Goal: Task Accomplishment & Management: Use online tool/utility

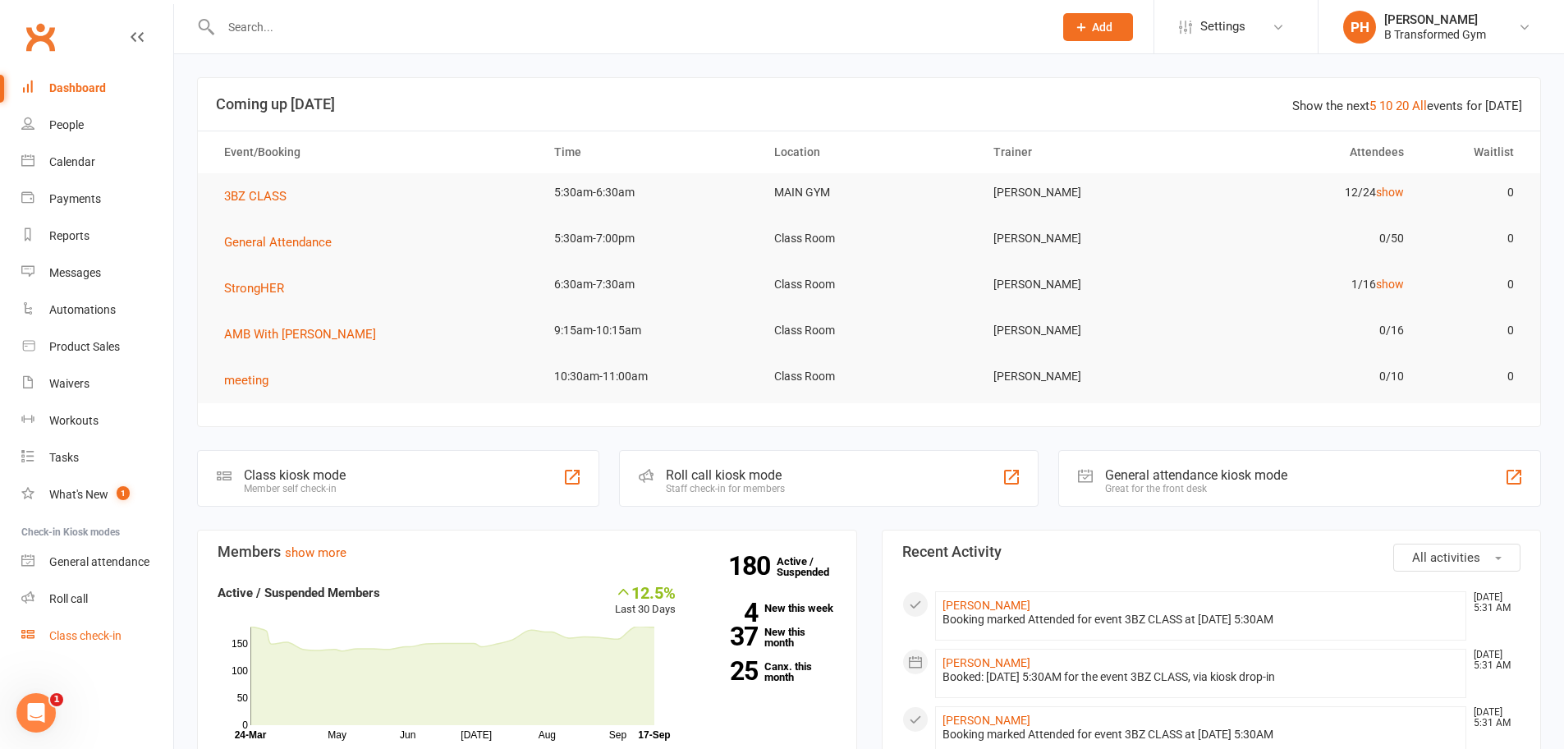
click at [112, 633] on div "Class check-in" at bounding box center [85, 635] width 72 height 13
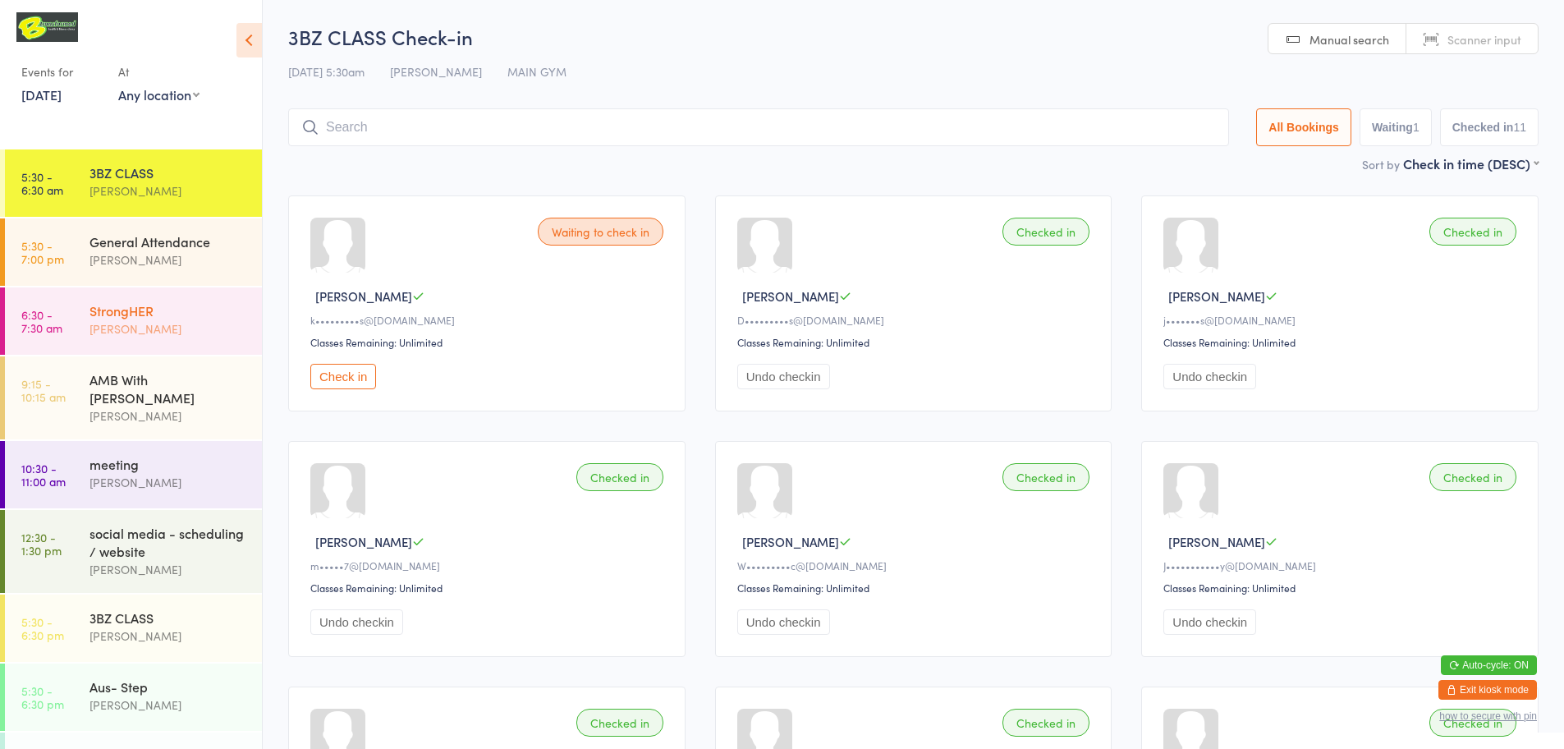
click at [195, 327] on div "[PERSON_NAME]" at bounding box center [168, 328] width 158 height 19
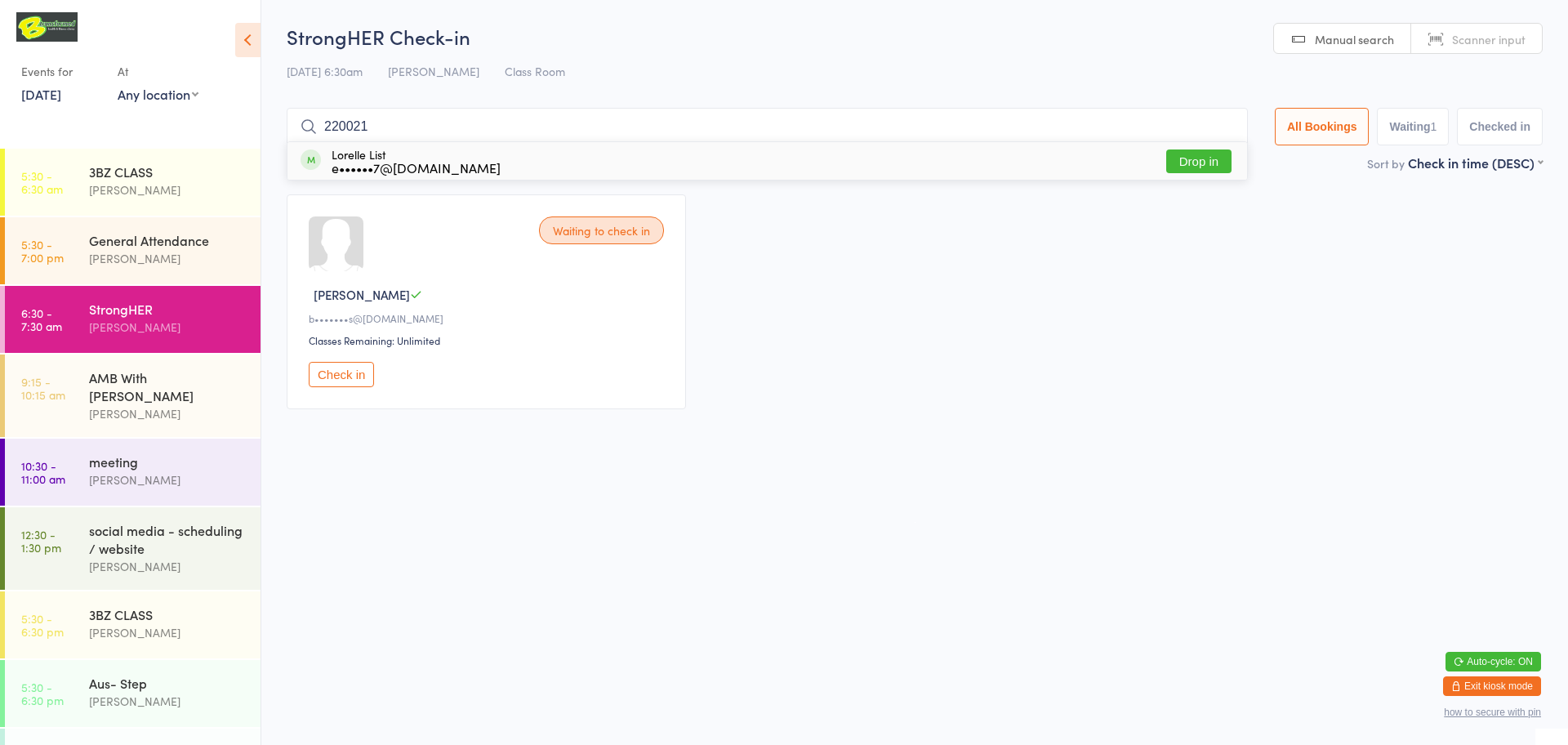
type input "220021"
click at [1215, 157] on button "Drop in" at bounding box center [1199, 161] width 66 height 24
type input "220014"
click at [1202, 161] on button "Drop in" at bounding box center [1193, 161] width 66 height 24
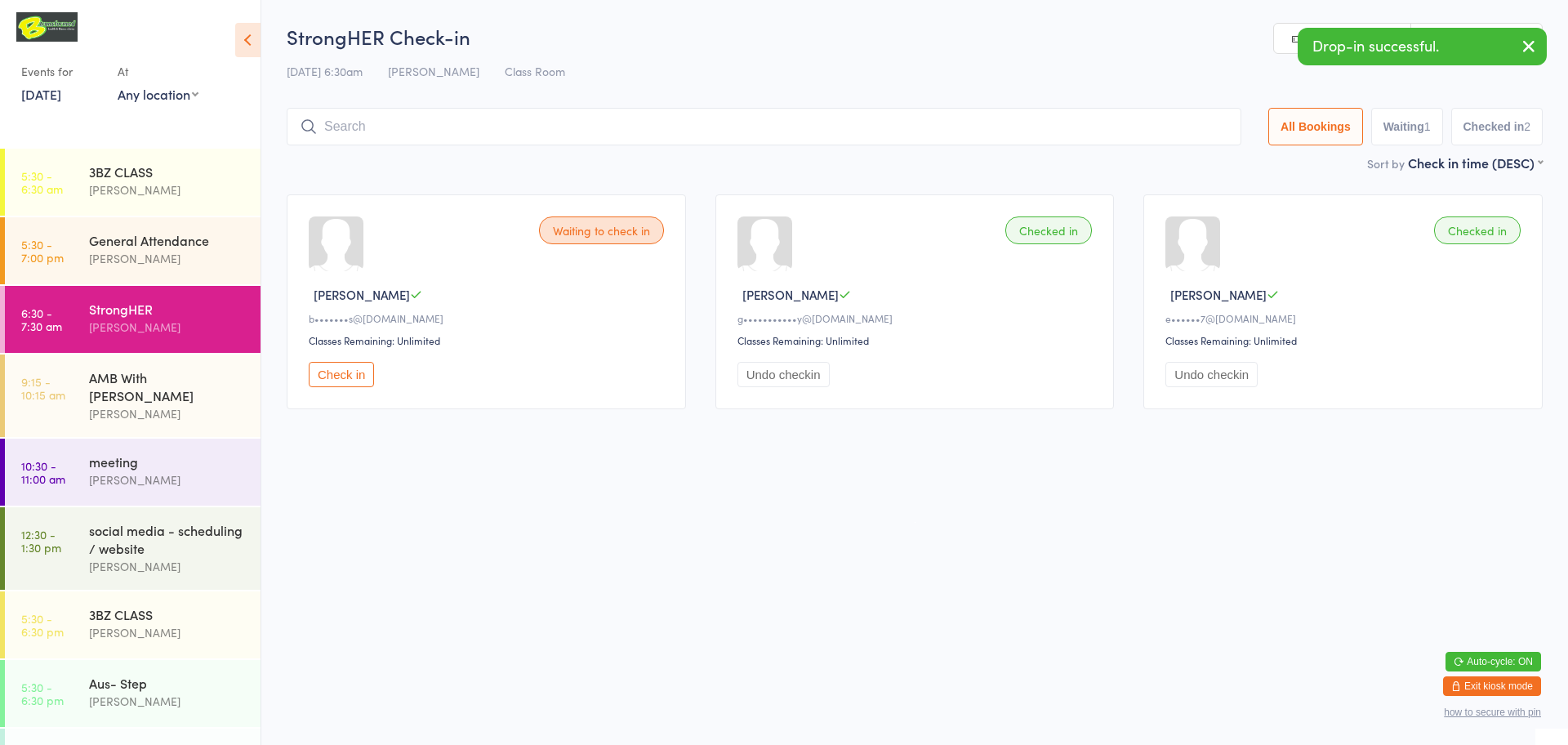
click at [1528, 42] on icon "button" at bounding box center [1529, 46] width 20 height 21
click at [1487, 43] on span "Scanner input" at bounding box center [1489, 39] width 74 height 16
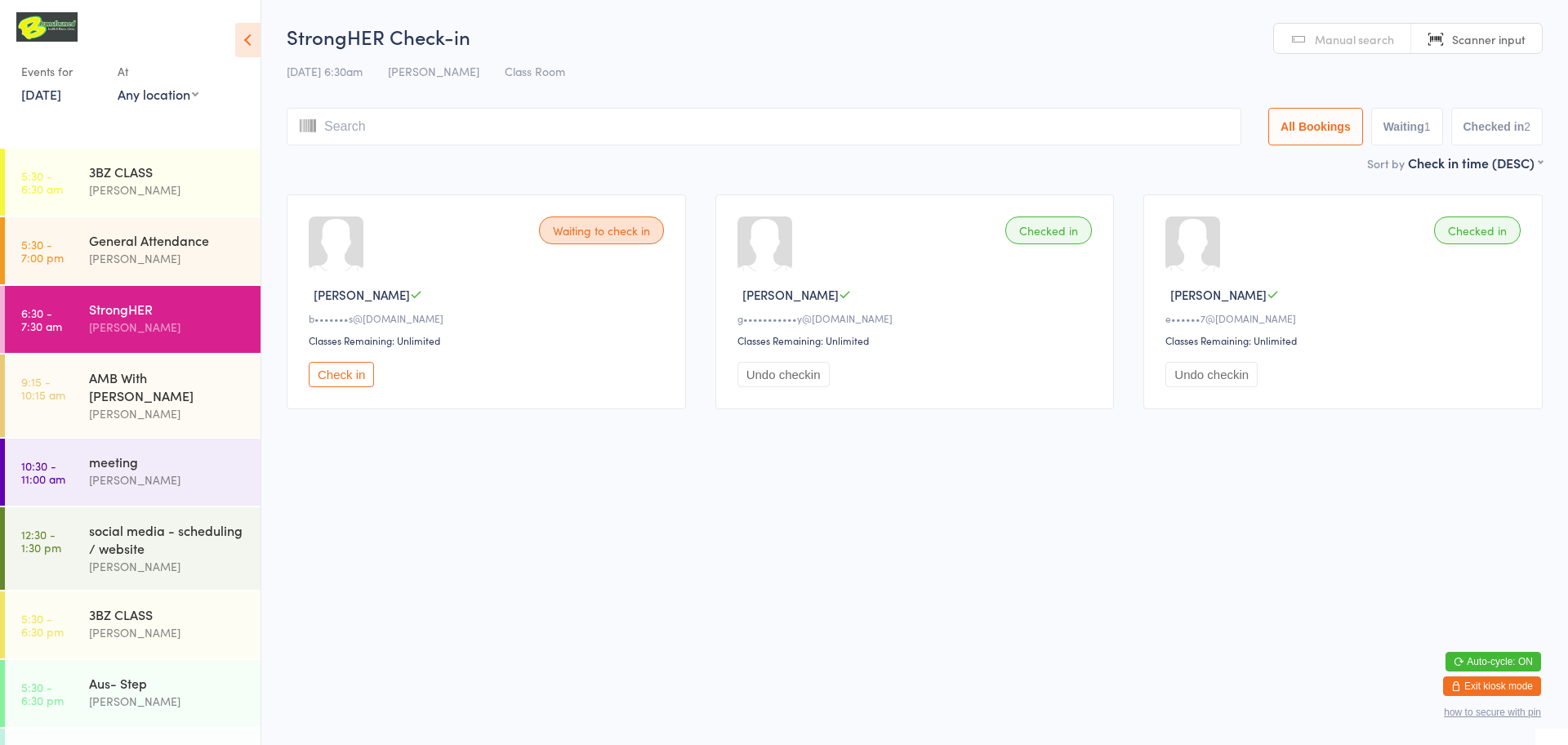
click at [636, 126] on input "search" at bounding box center [764, 126] width 955 height 38
type input "220122"
type input "220159"
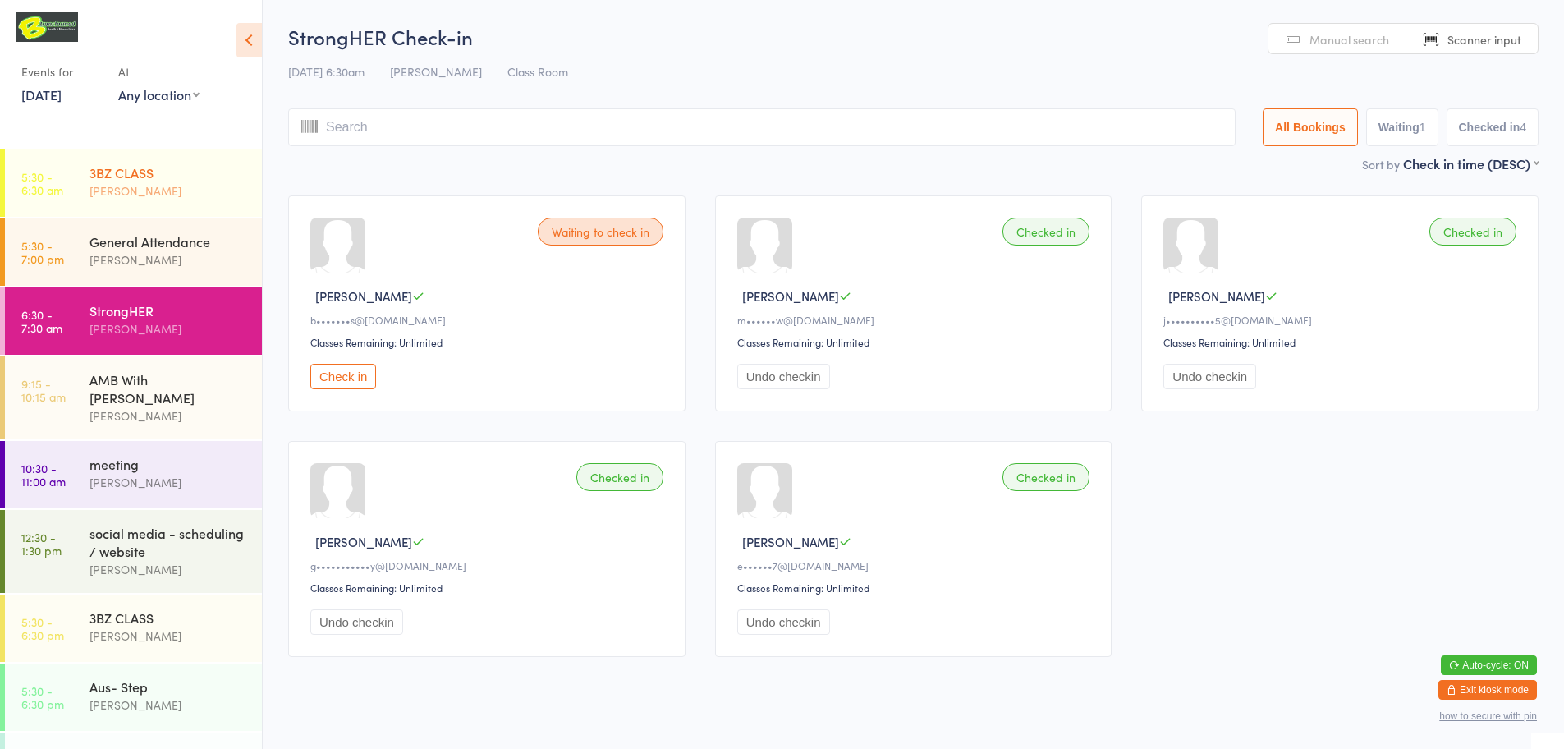
click at [129, 183] on div "[PERSON_NAME]" at bounding box center [168, 190] width 158 height 19
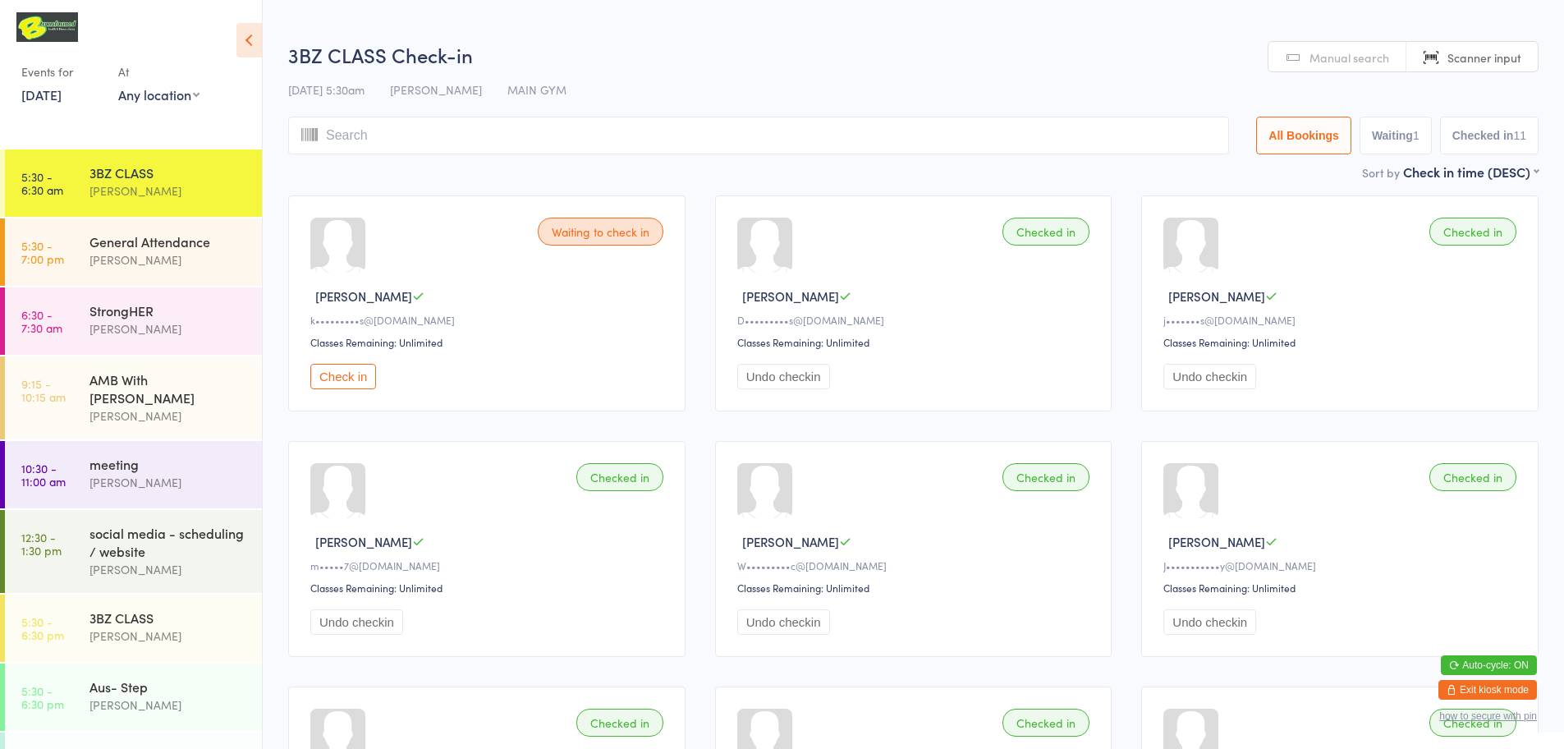
click at [360, 383] on button "Check in" at bounding box center [343, 376] width 66 height 25
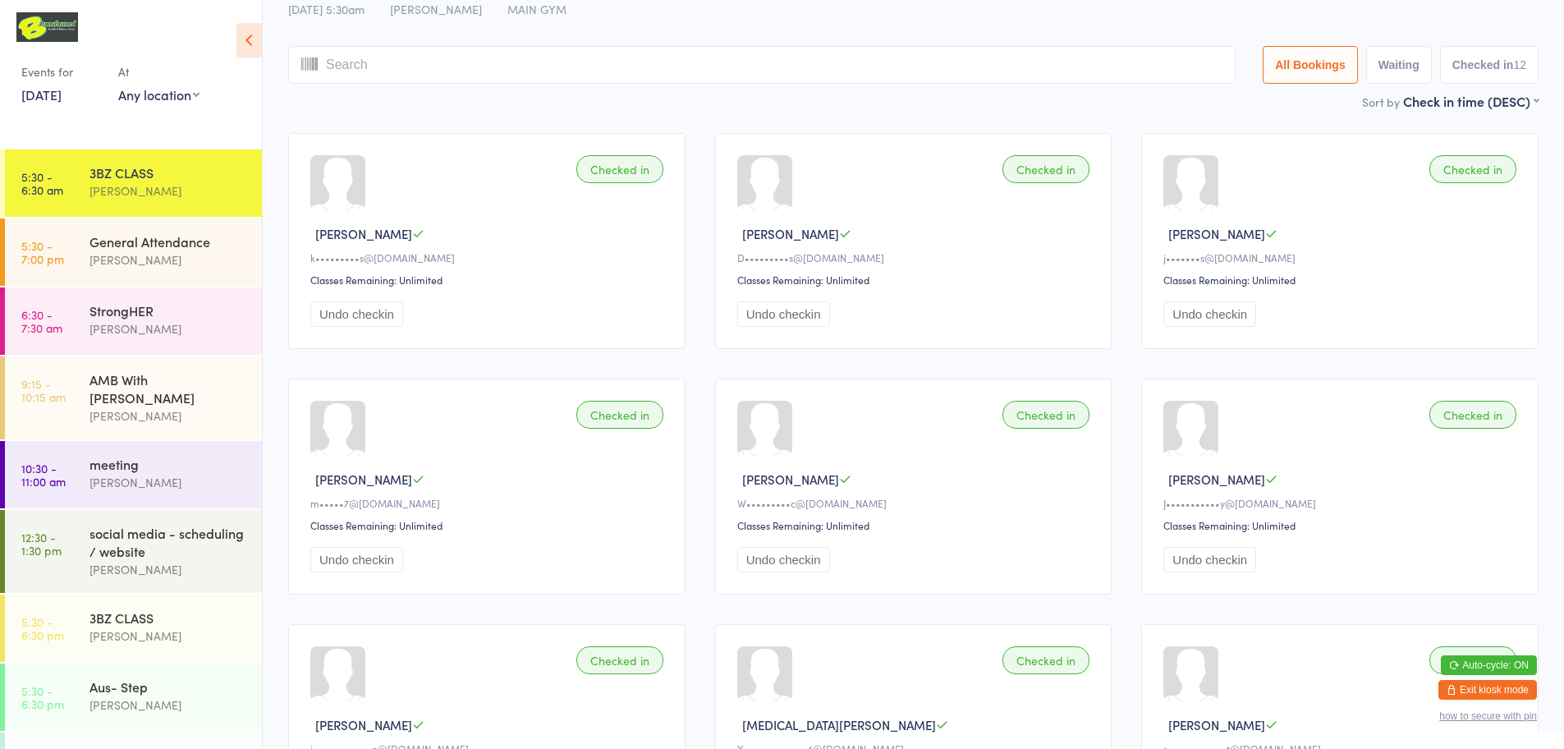
scroll to position [82, 0]
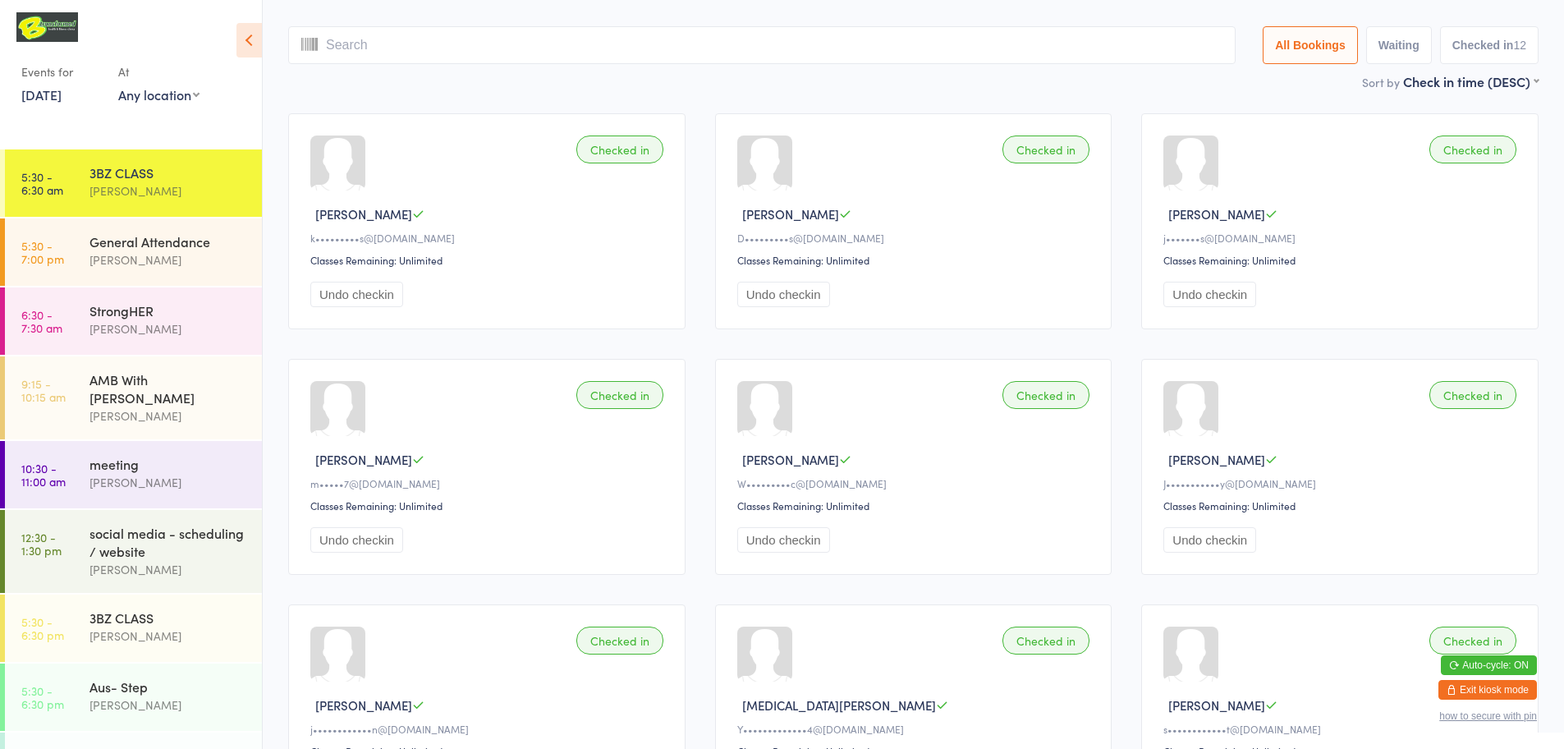
click at [764, 53] on input "search" at bounding box center [761, 45] width 947 height 38
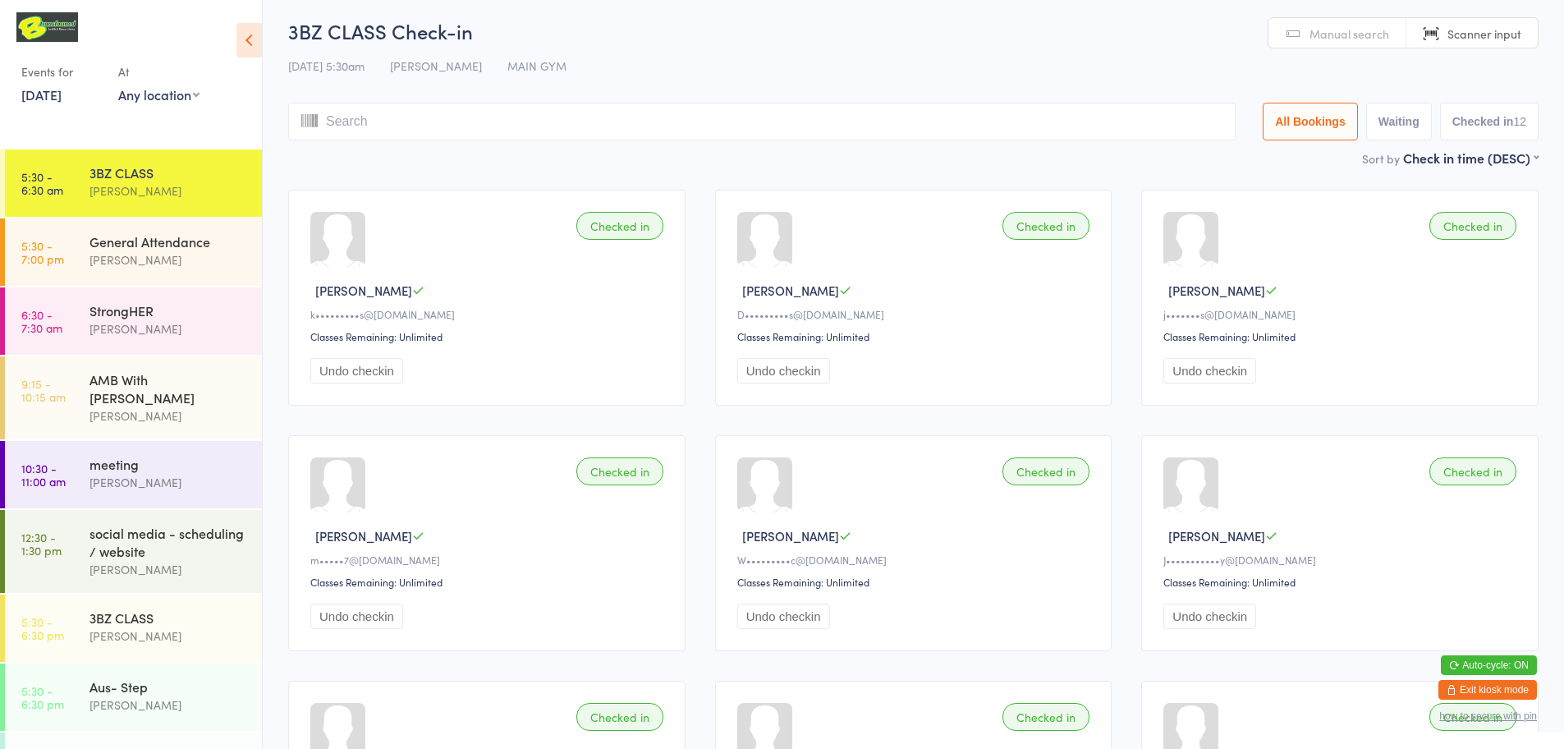
scroll to position [0, 0]
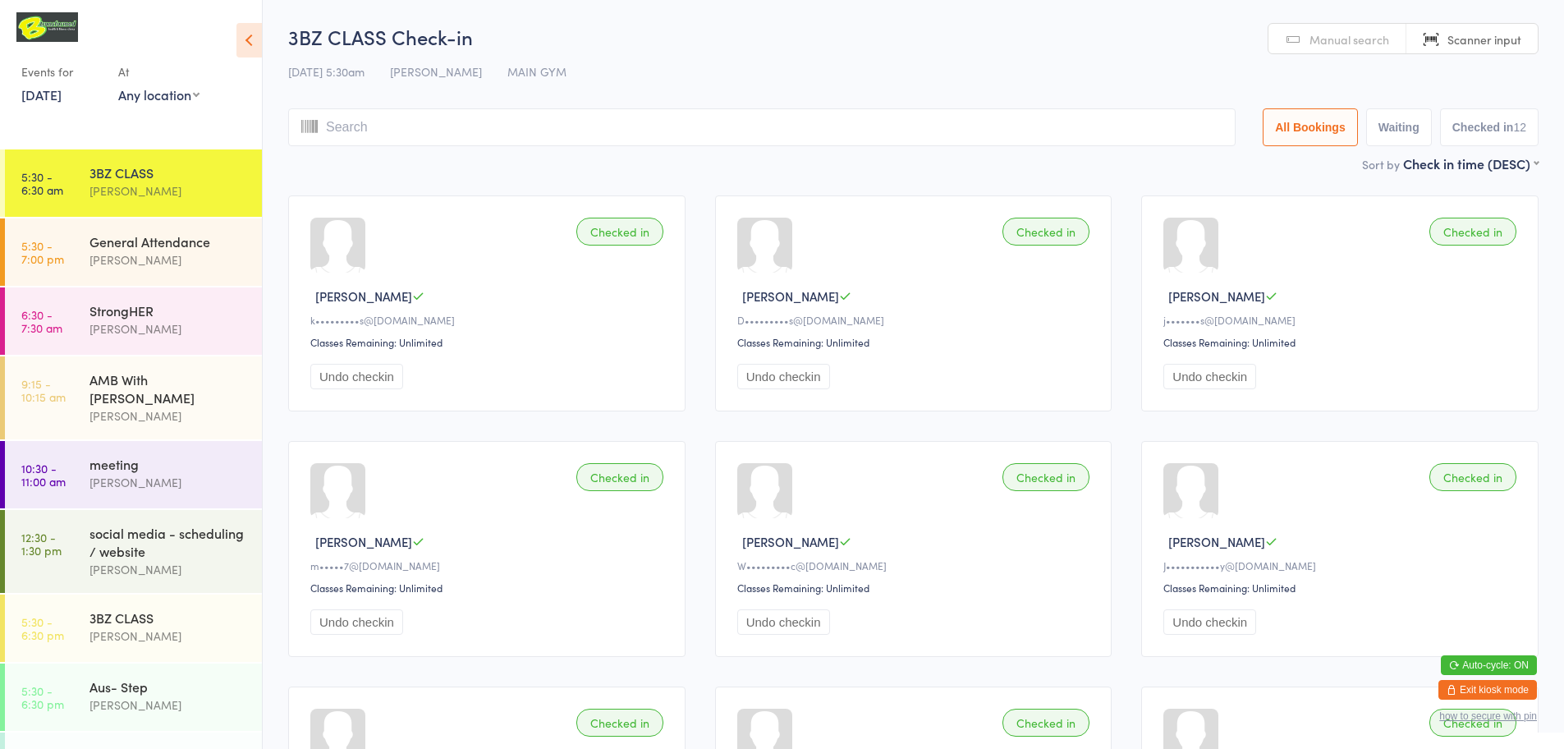
click at [1364, 34] on span "Manual search" at bounding box center [1350, 39] width 80 height 16
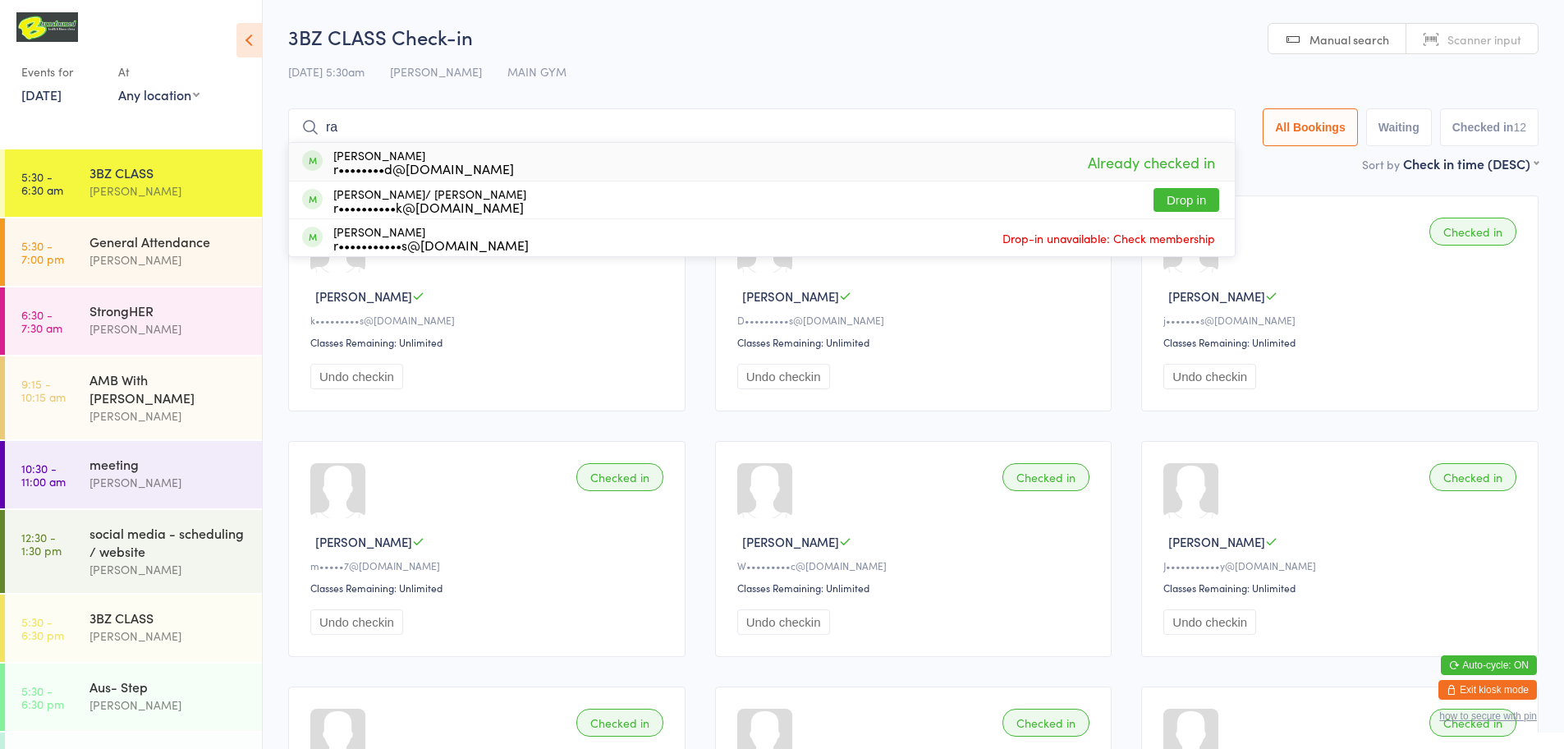
type input "r"
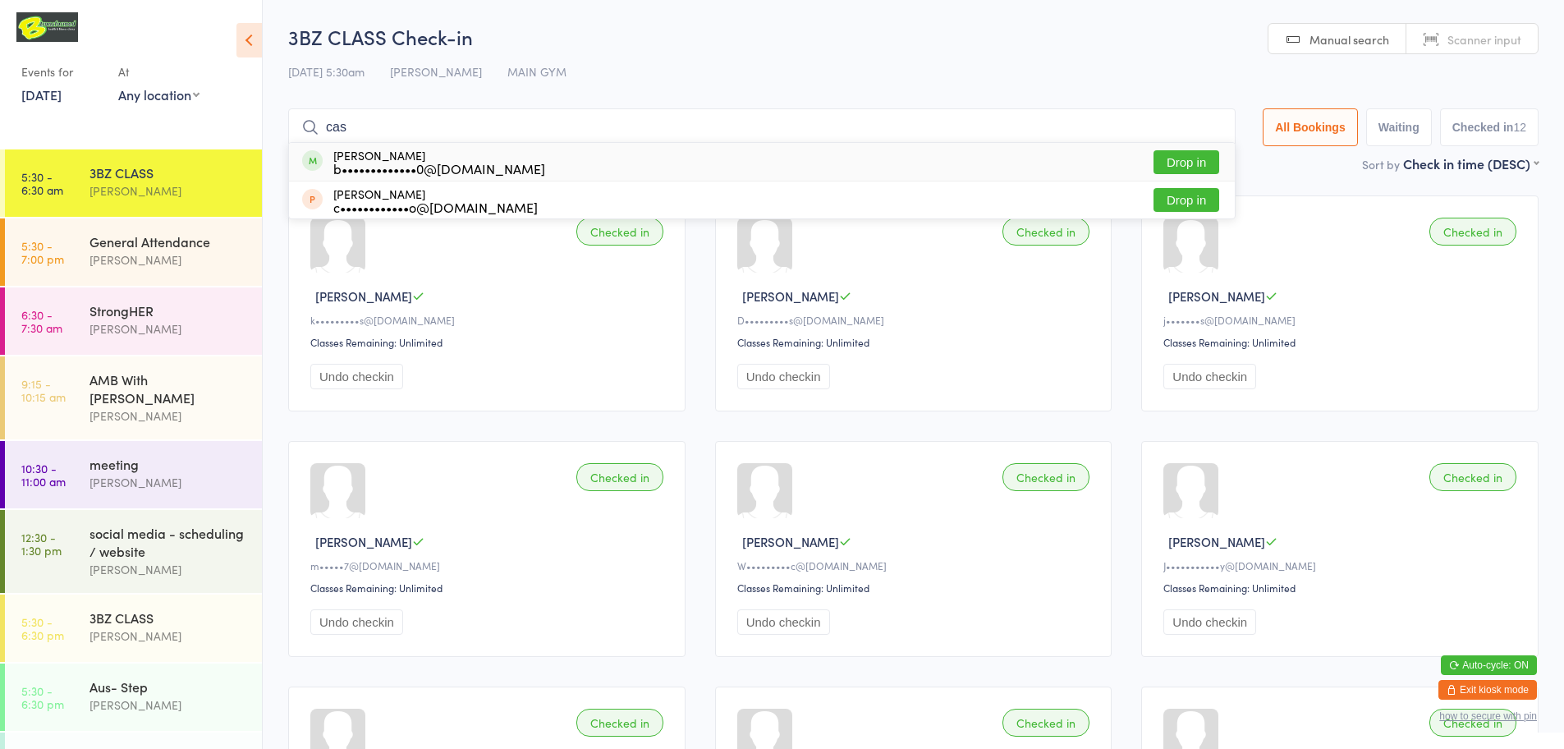
type input "cas"
click at [1183, 154] on button "Drop in" at bounding box center [1187, 162] width 66 height 24
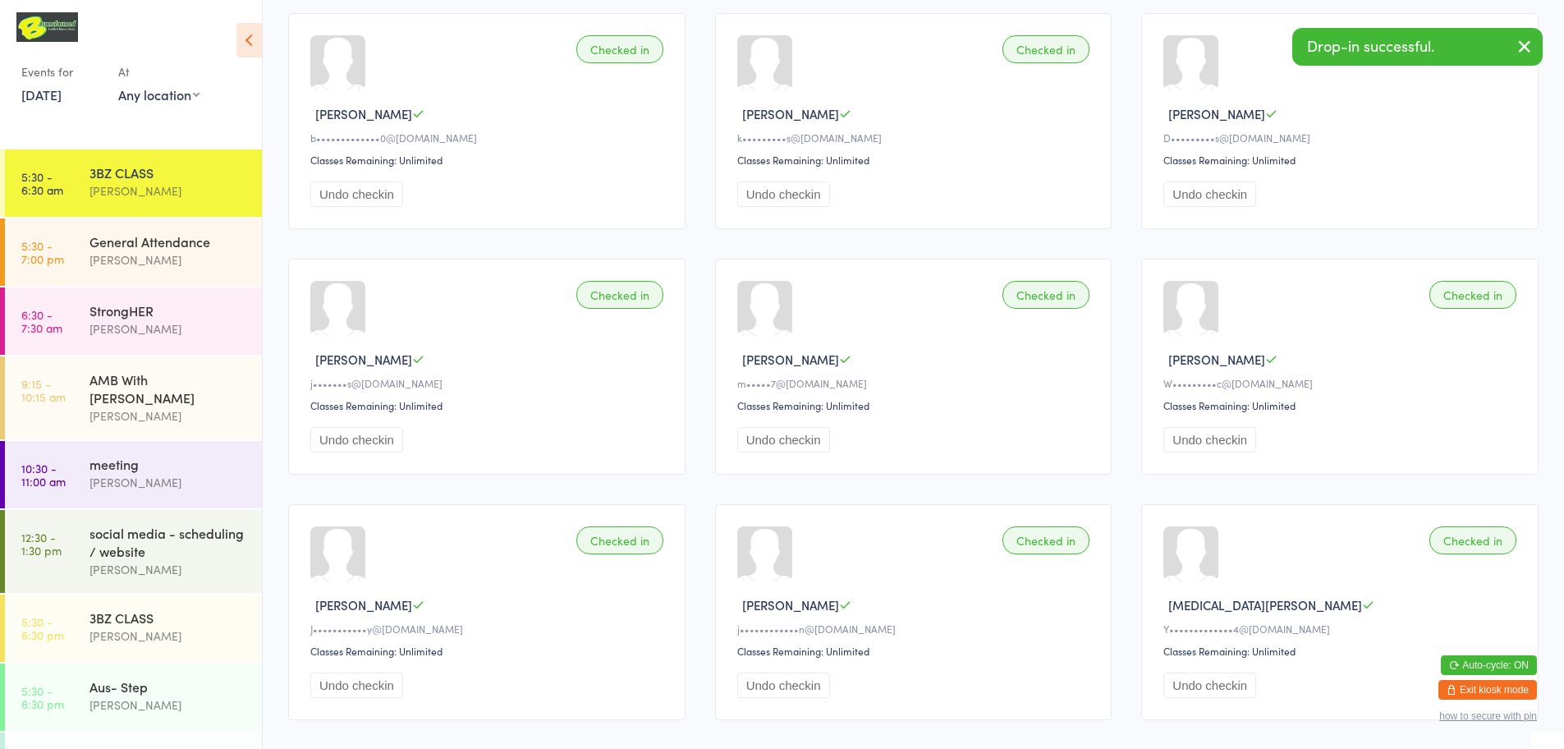
scroll to position [82, 0]
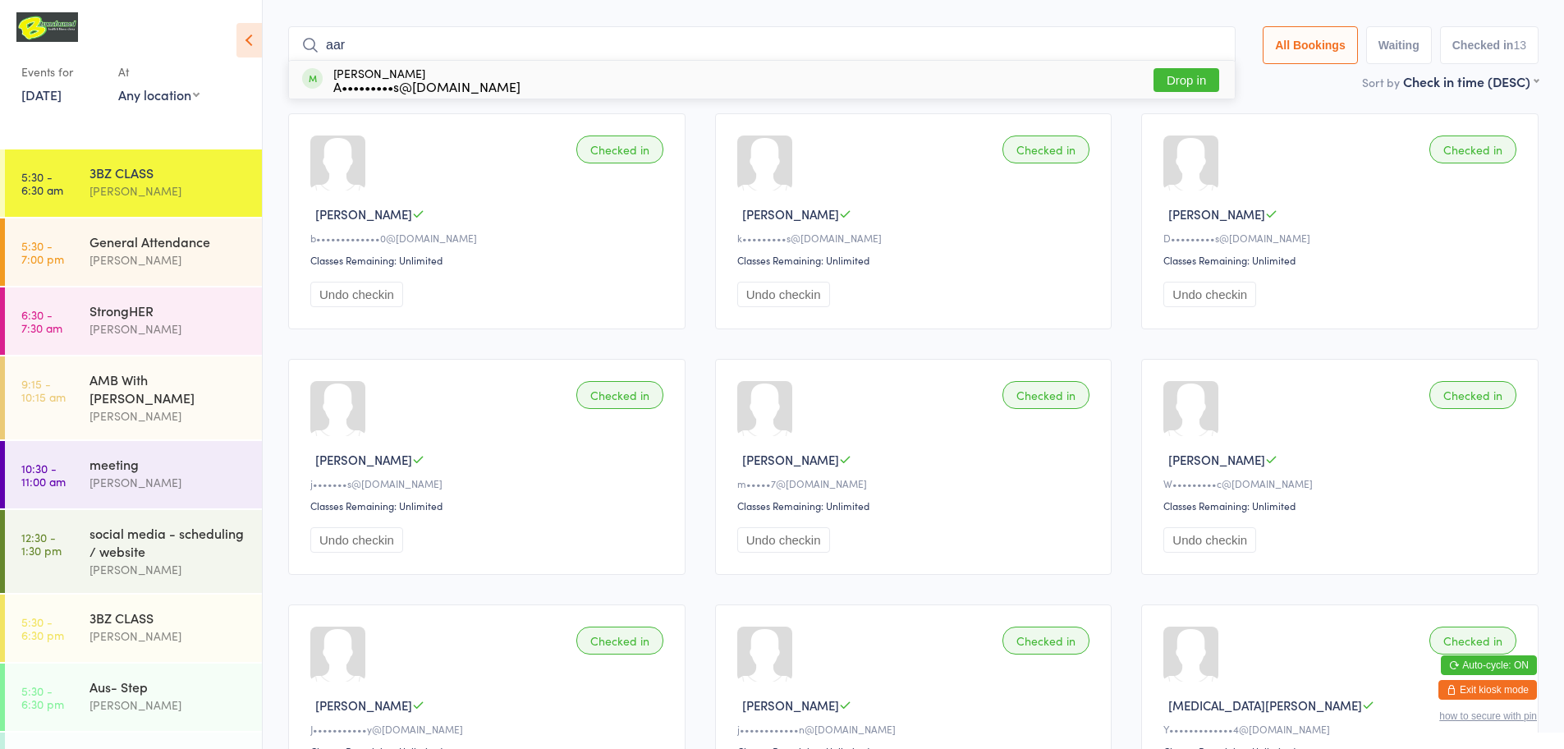
type input "aar"
click at [1164, 77] on button "Drop in" at bounding box center [1187, 80] width 66 height 24
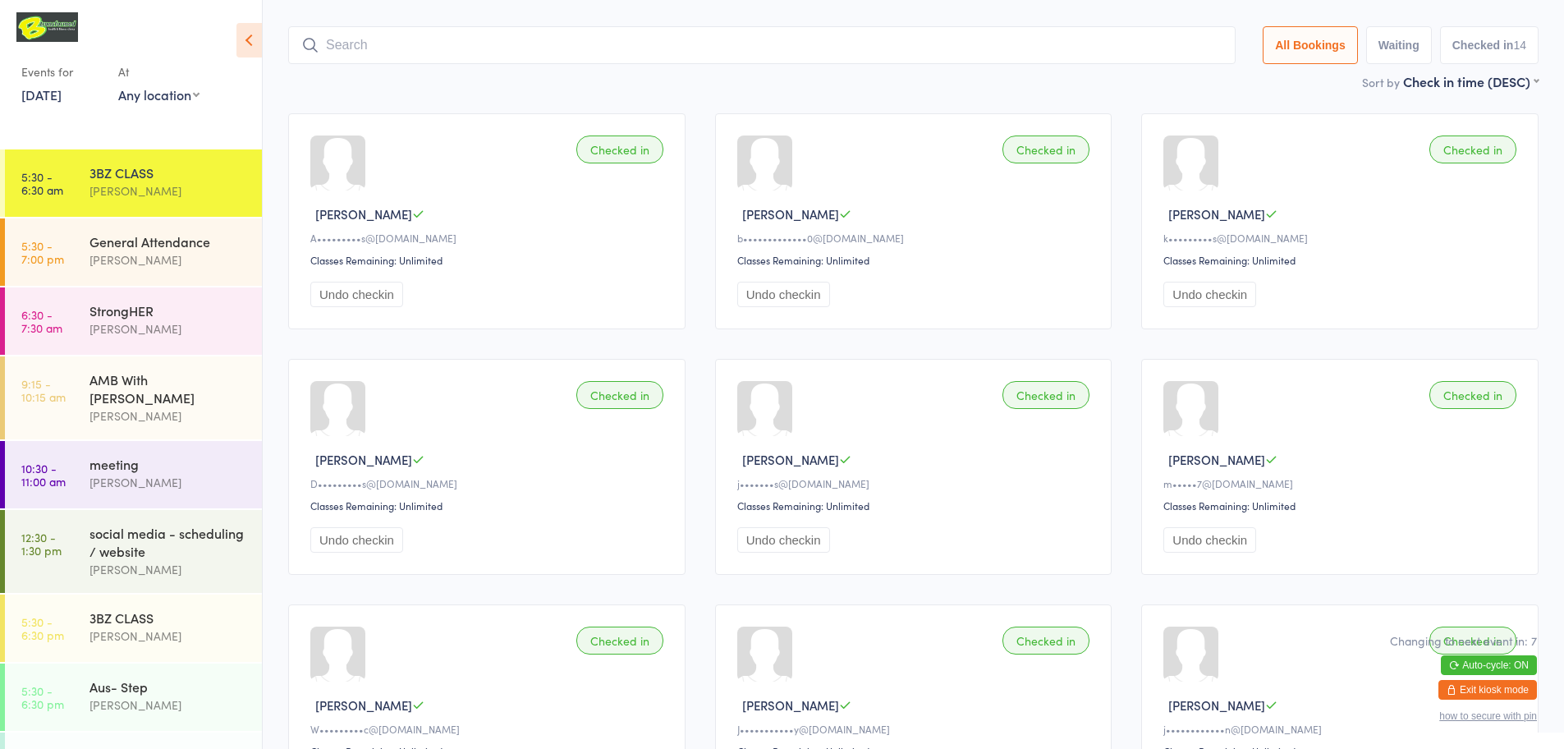
click at [695, 46] on input "search" at bounding box center [761, 45] width 947 height 38
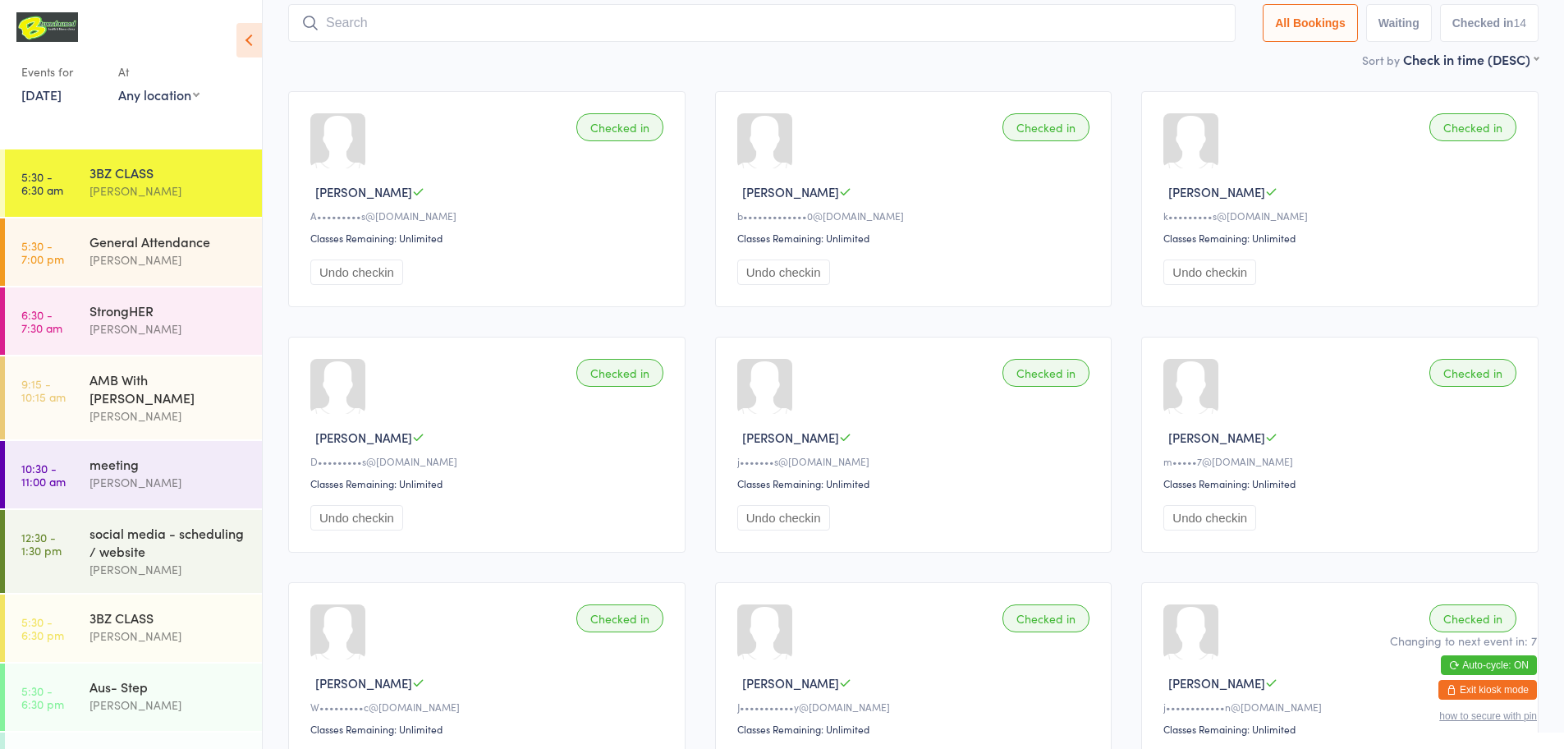
scroll to position [108, 0]
type input "[PERSON_NAME]"
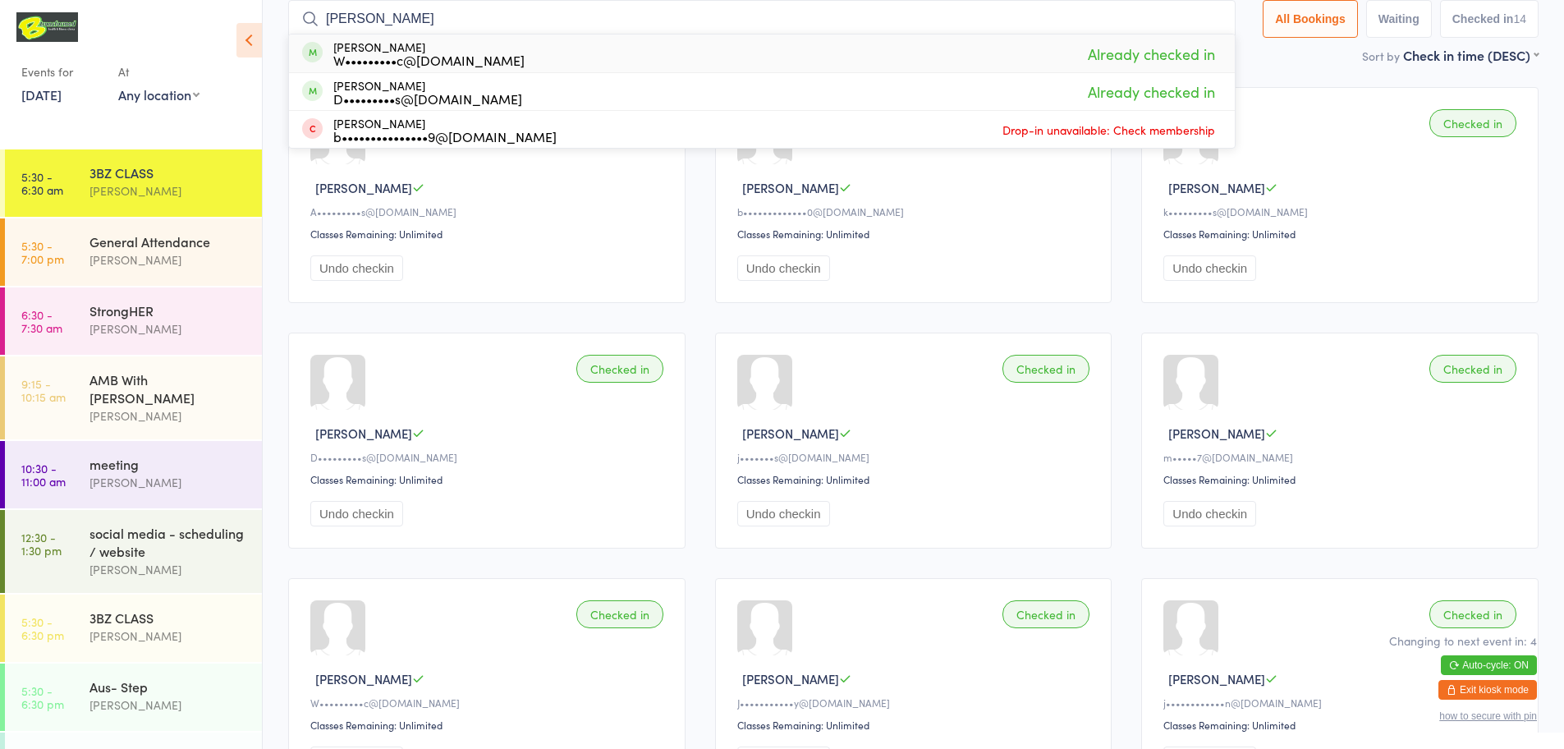
click at [1209, 26] on input "[PERSON_NAME]" at bounding box center [761, 19] width 947 height 38
click at [1209, 18] on input "[PERSON_NAME]" at bounding box center [761, 19] width 947 height 38
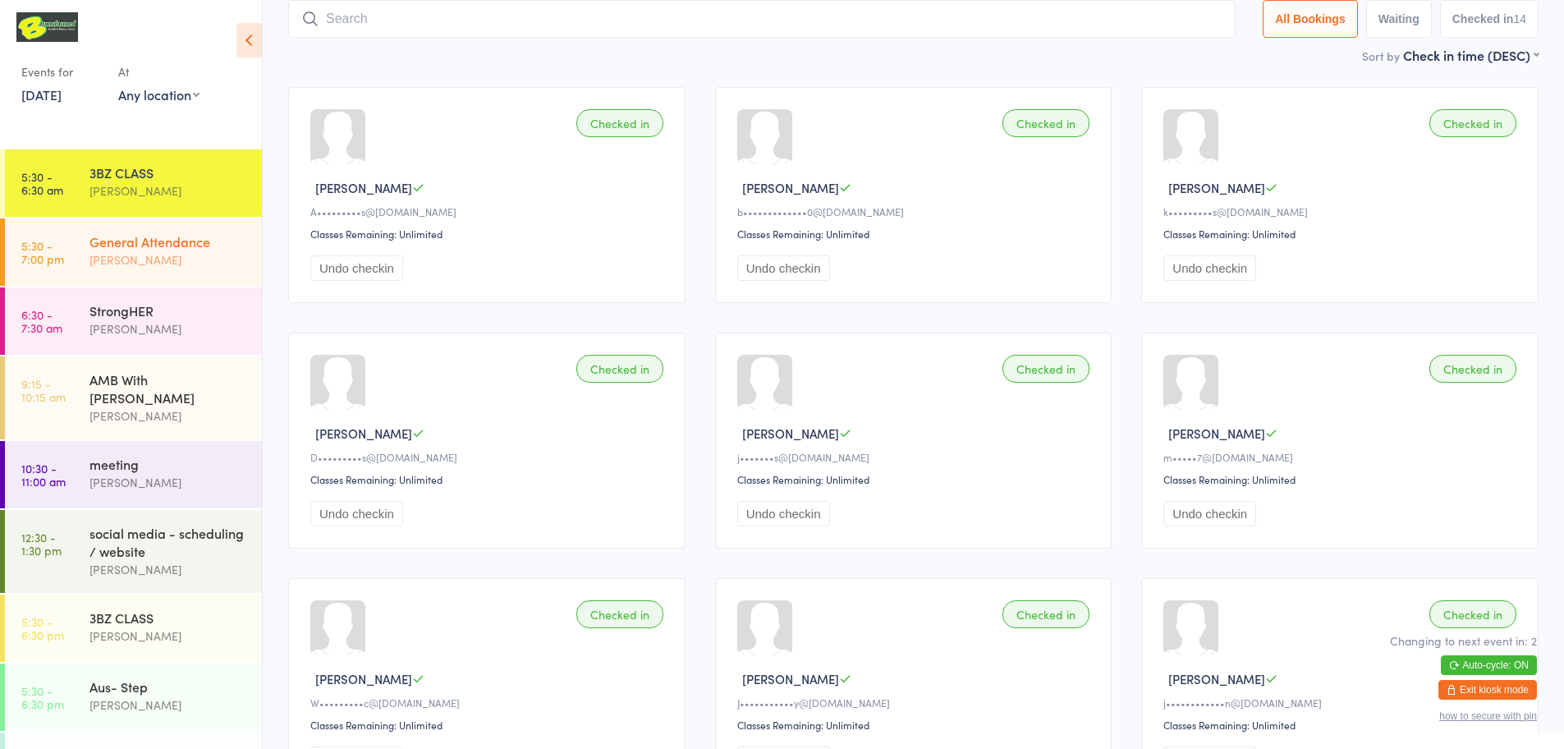
click at [176, 262] on div "[PERSON_NAME]" at bounding box center [168, 259] width 158 height 19
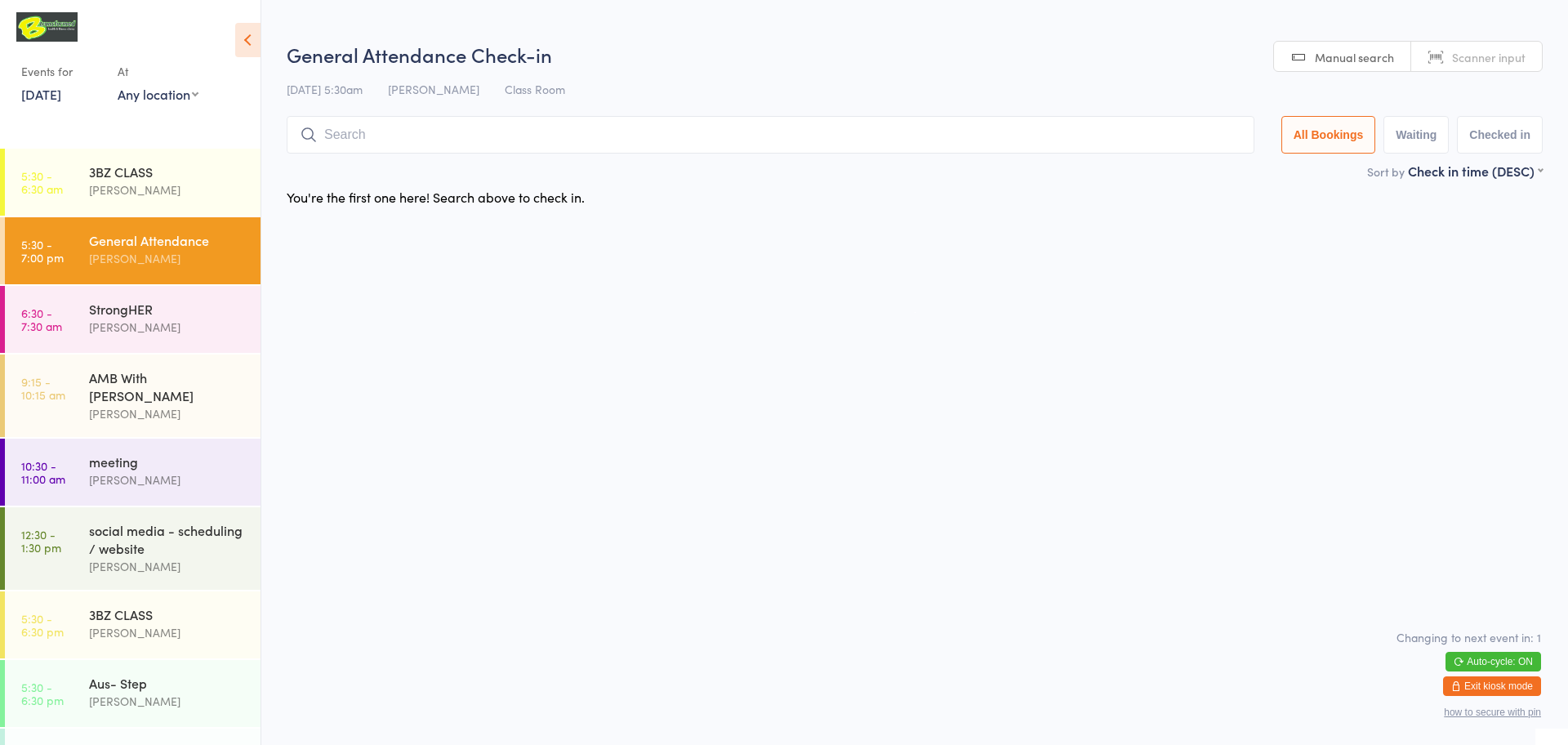
click at [495, 140] on input "search" at bounding box center [770, 135] width 968 height 38
type input "dav"
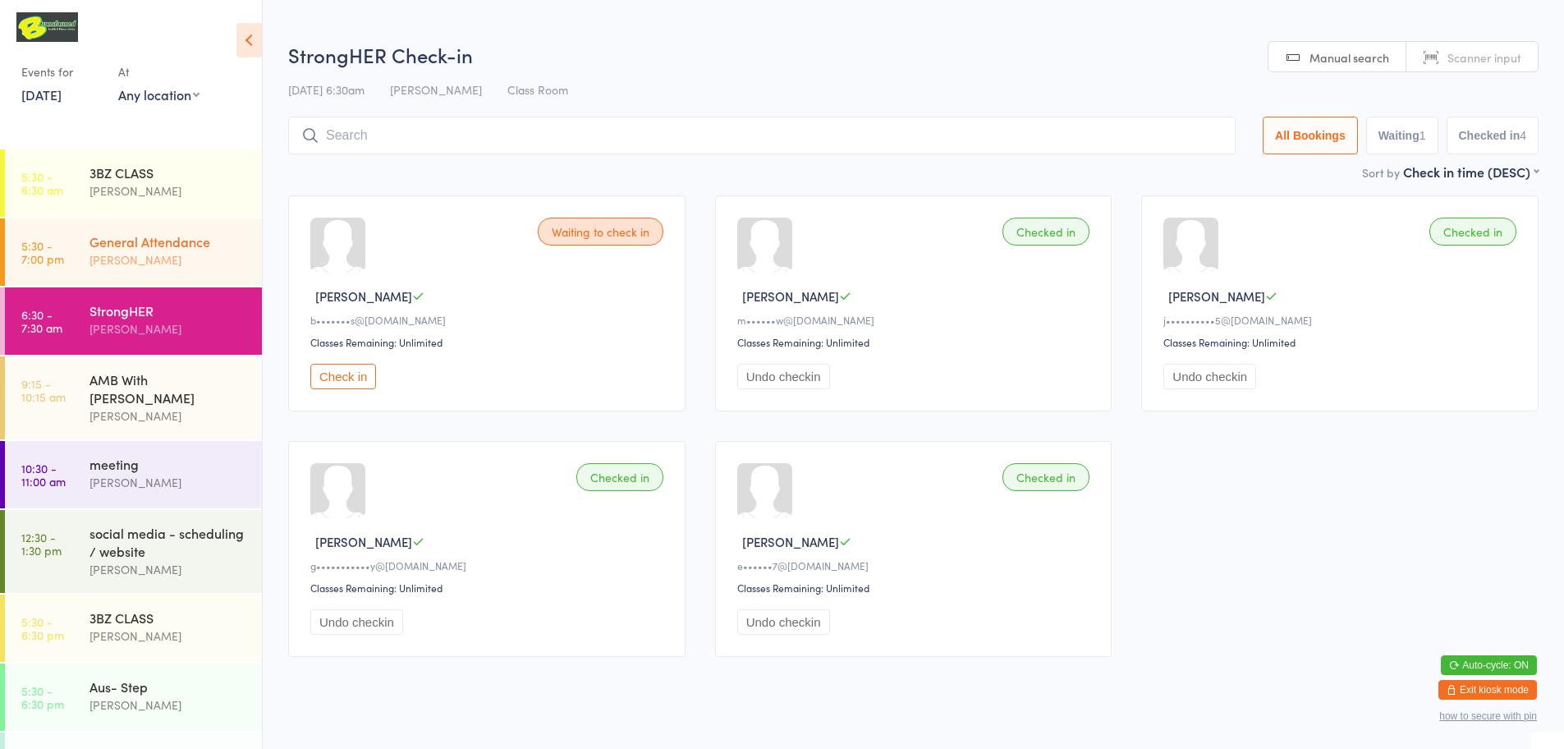
click at [73, 265] on link "5:30 - 7:00 pm General Attendance [PERSON_NAME]" at bounding box center [133, 251] width 257 height 67
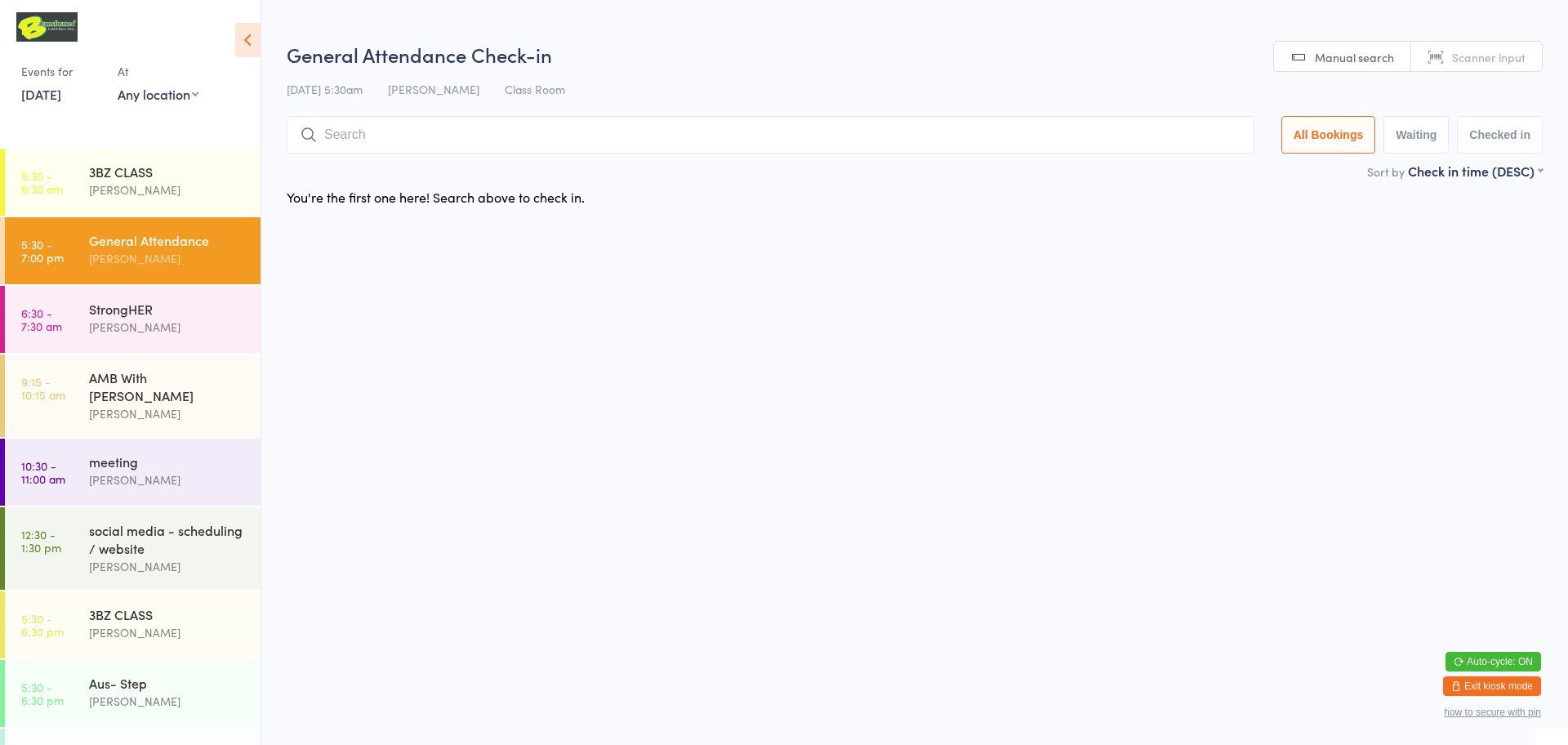
click at [607, 144] on input "search" at bounding box center [770, 135] width 968 height 38
type input "dav"
click at [1212, 171] on button "Drop in" at bounding box center [1206, 169] width 66 height 24
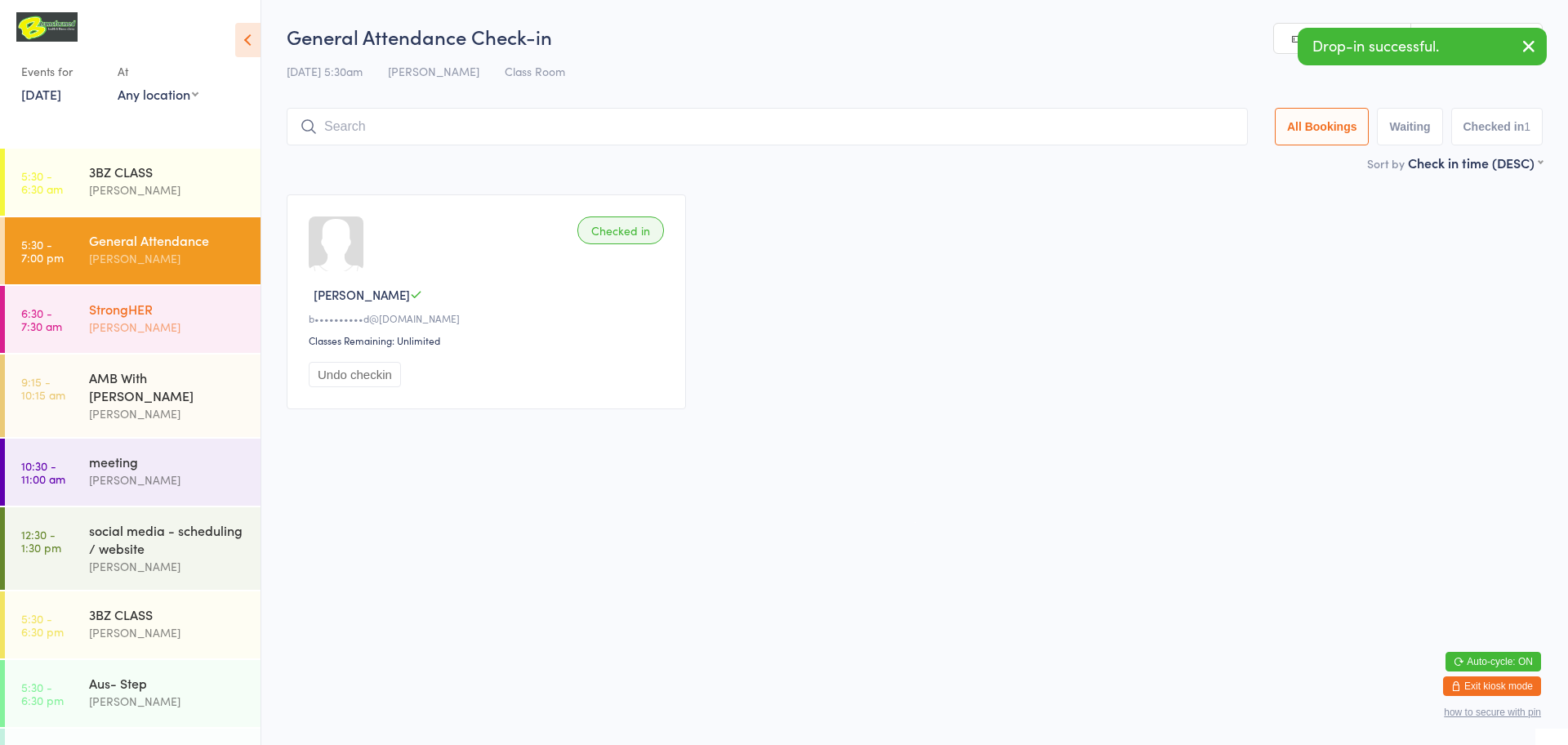
click at [117, 330] on div "[PERSON_NAME]" at bounding box center [167, 326] width 157 height 19
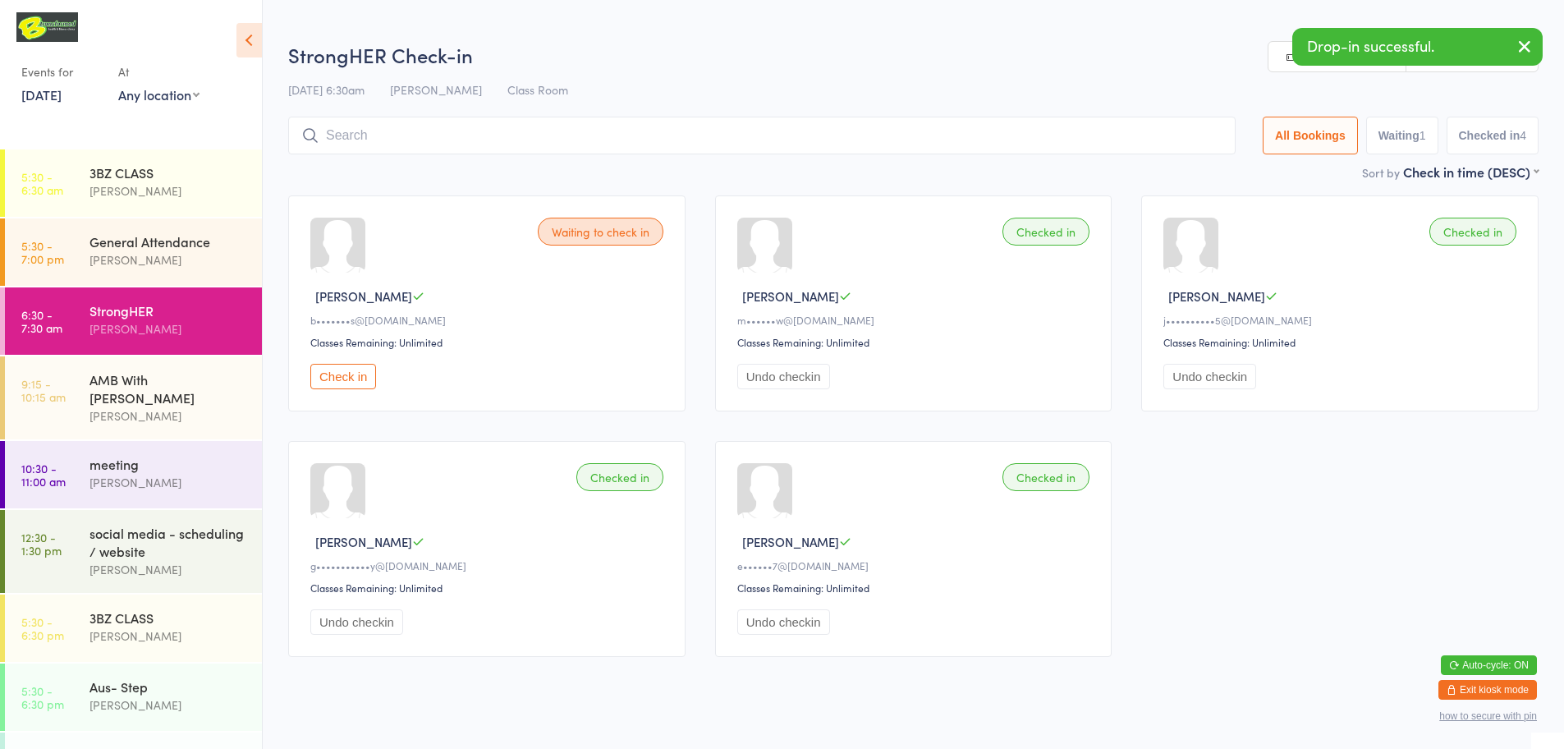
click at [1439, 71] on div "Manual search Scanner input" at bounding box center [1403, 56] width 271 height 31
click at [1439, 68] on link "Scanner input" at bounding box center [1471, 57] width 131 height 31
click at [604, 135] on input "search" at bounding box center [761, 136] width 947 height 38
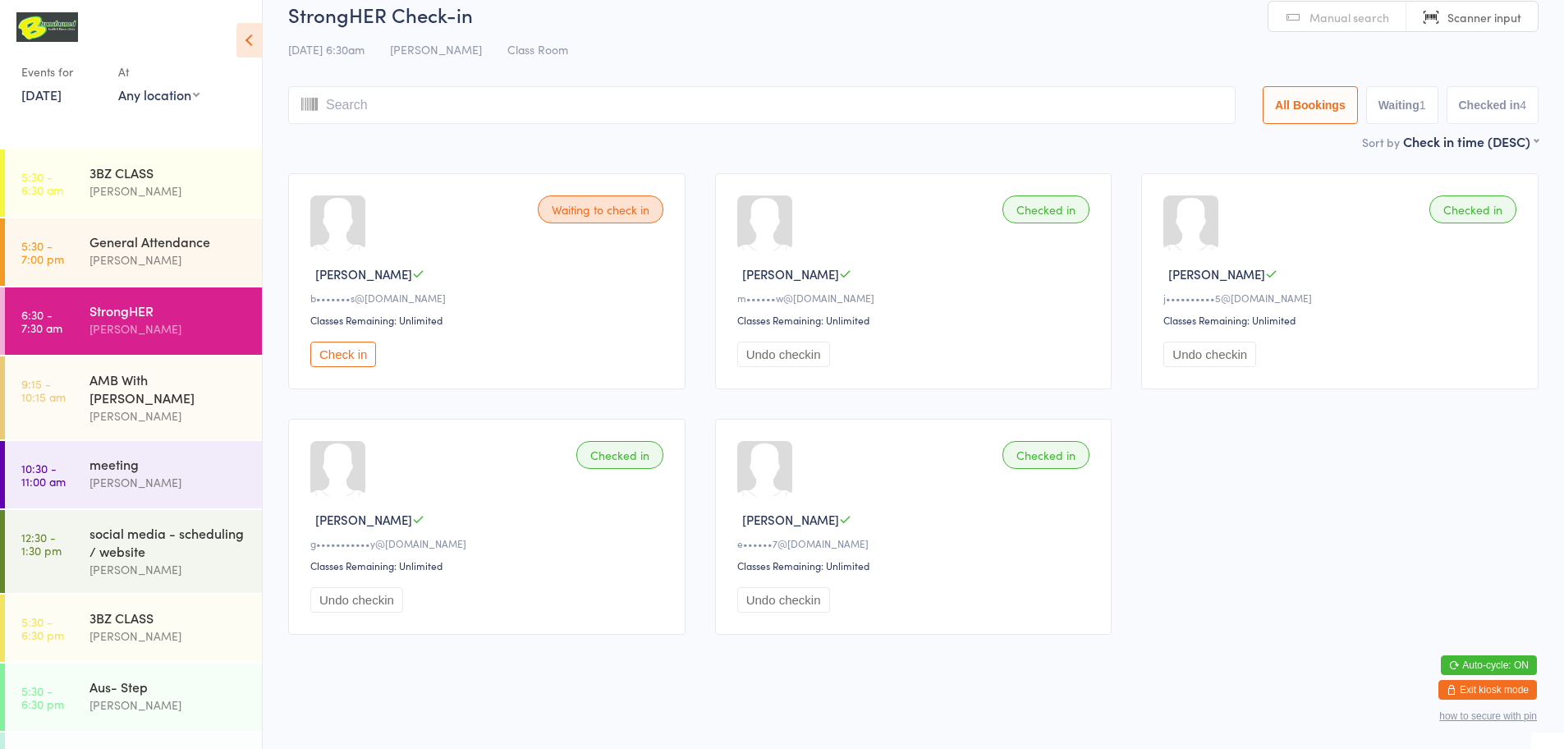
scroll to position [4, 0]
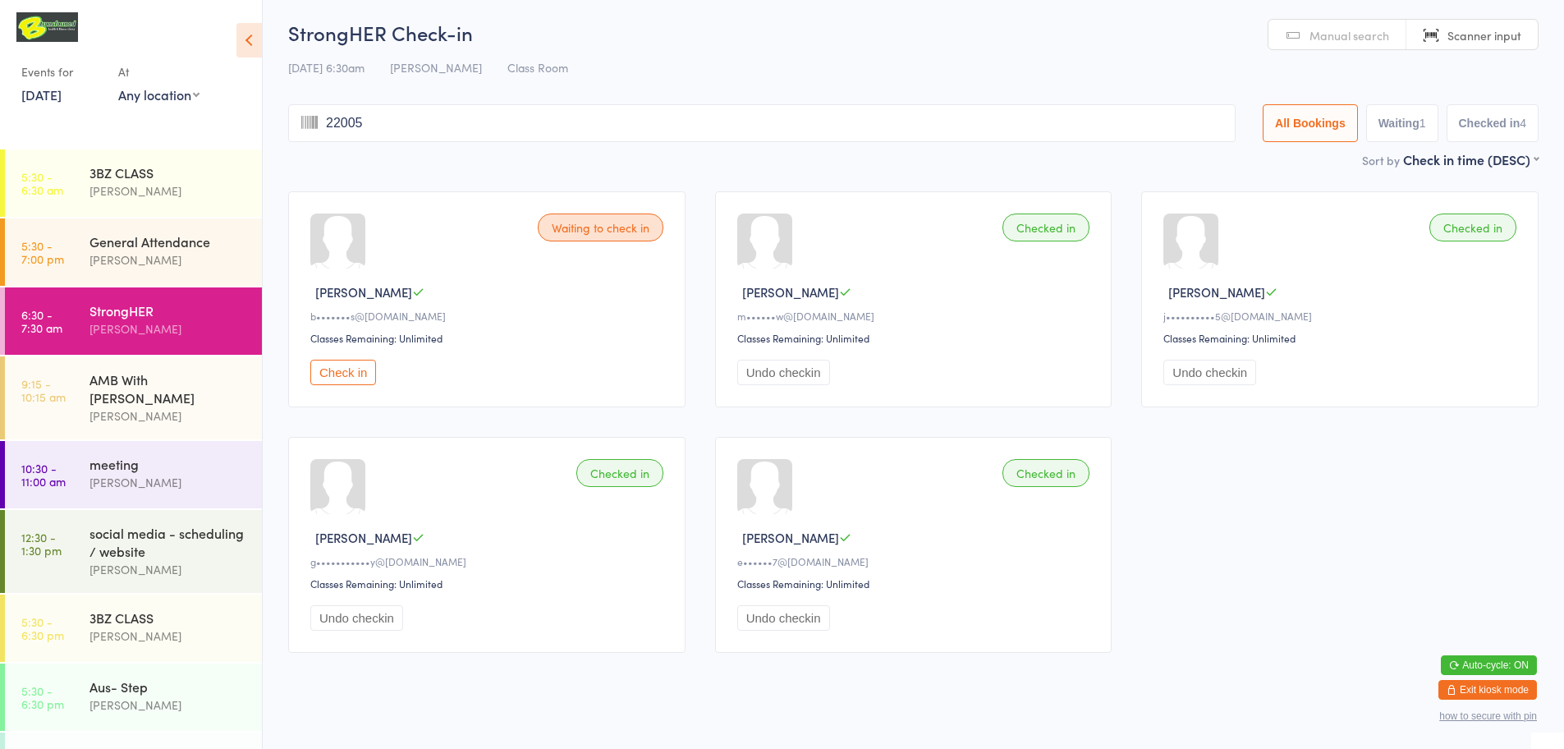
type input "220054"
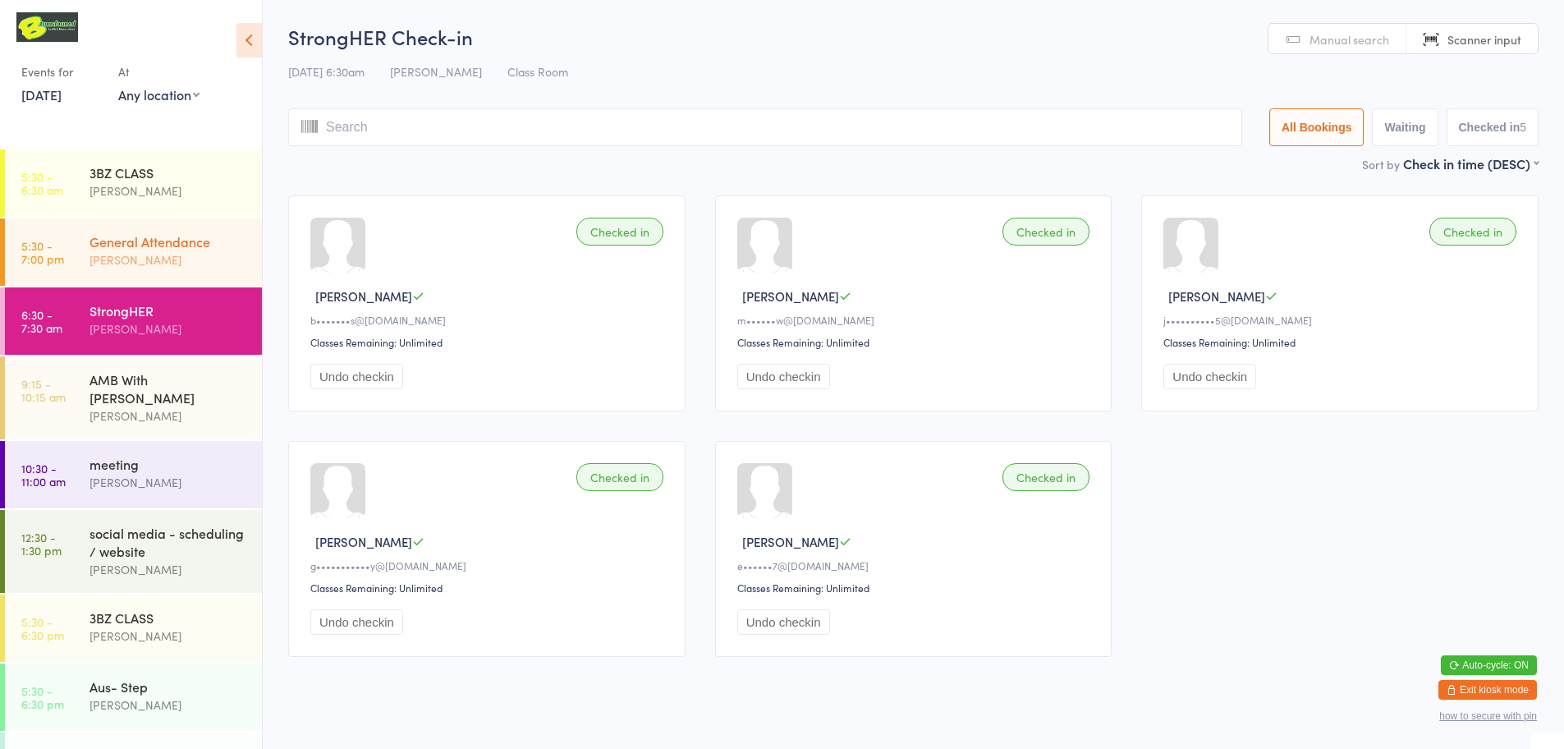
click at [177, 259] on div "[PERSON_NAME]" at bounding box center [168, 259] width 158 height 19
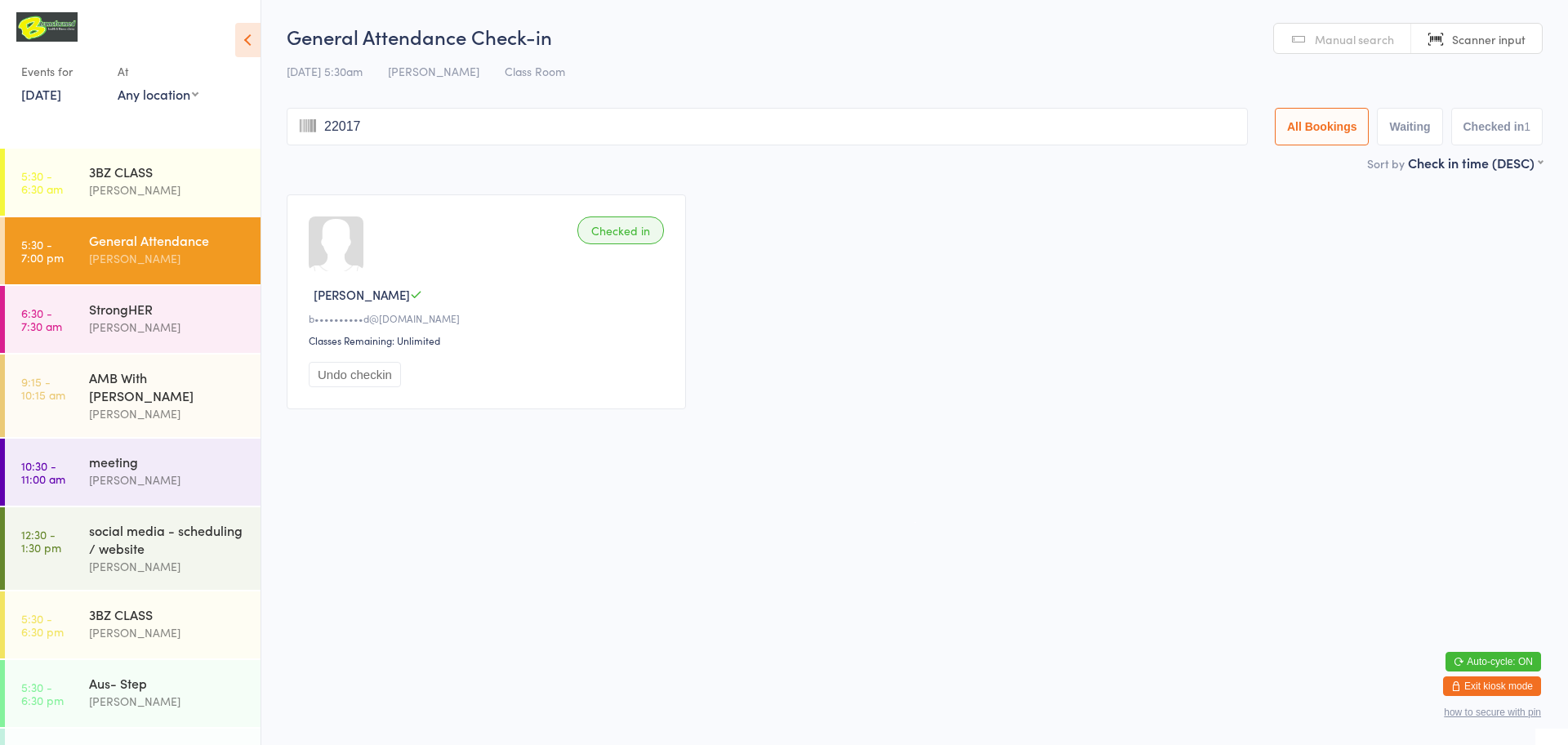
type input "220178"
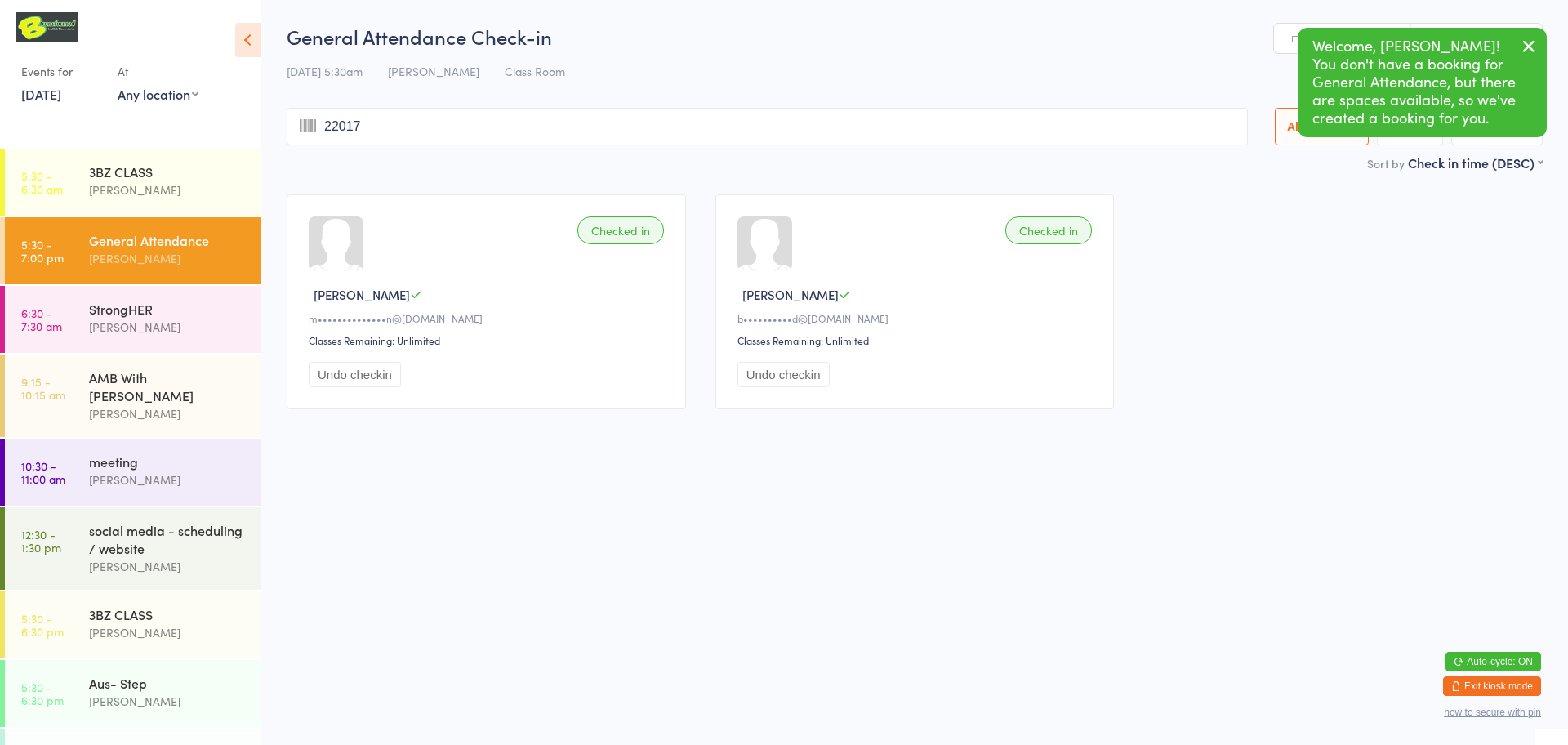
type input "220179"
